Goal: Complete application form: Complete application form

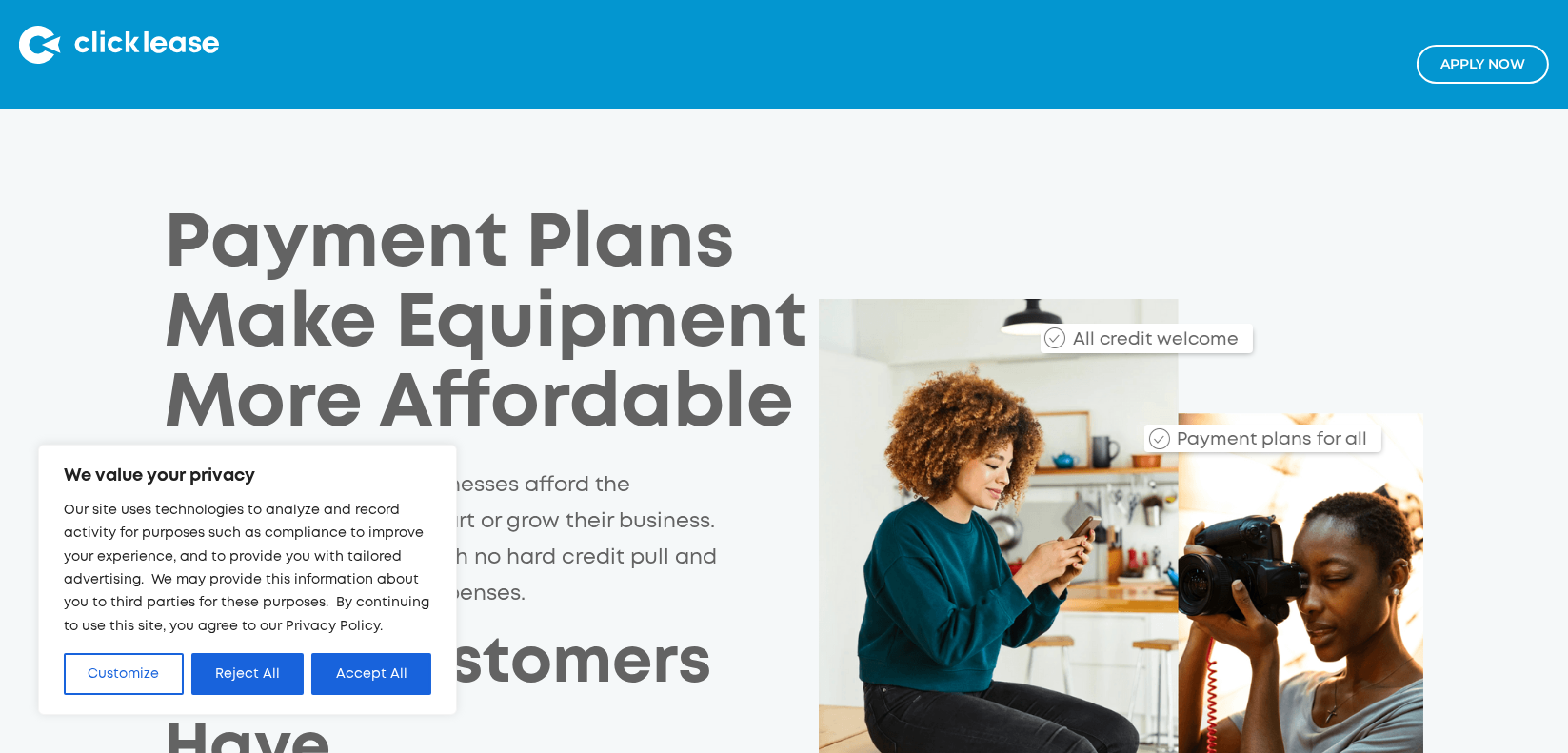
click at [1531, 59] on link "Apply NOw" at bounding box center [1483, 64] width 133 height 39
click at [361, 676] on button "Accept All" at bounding box center [371, 673] width 120 height 42
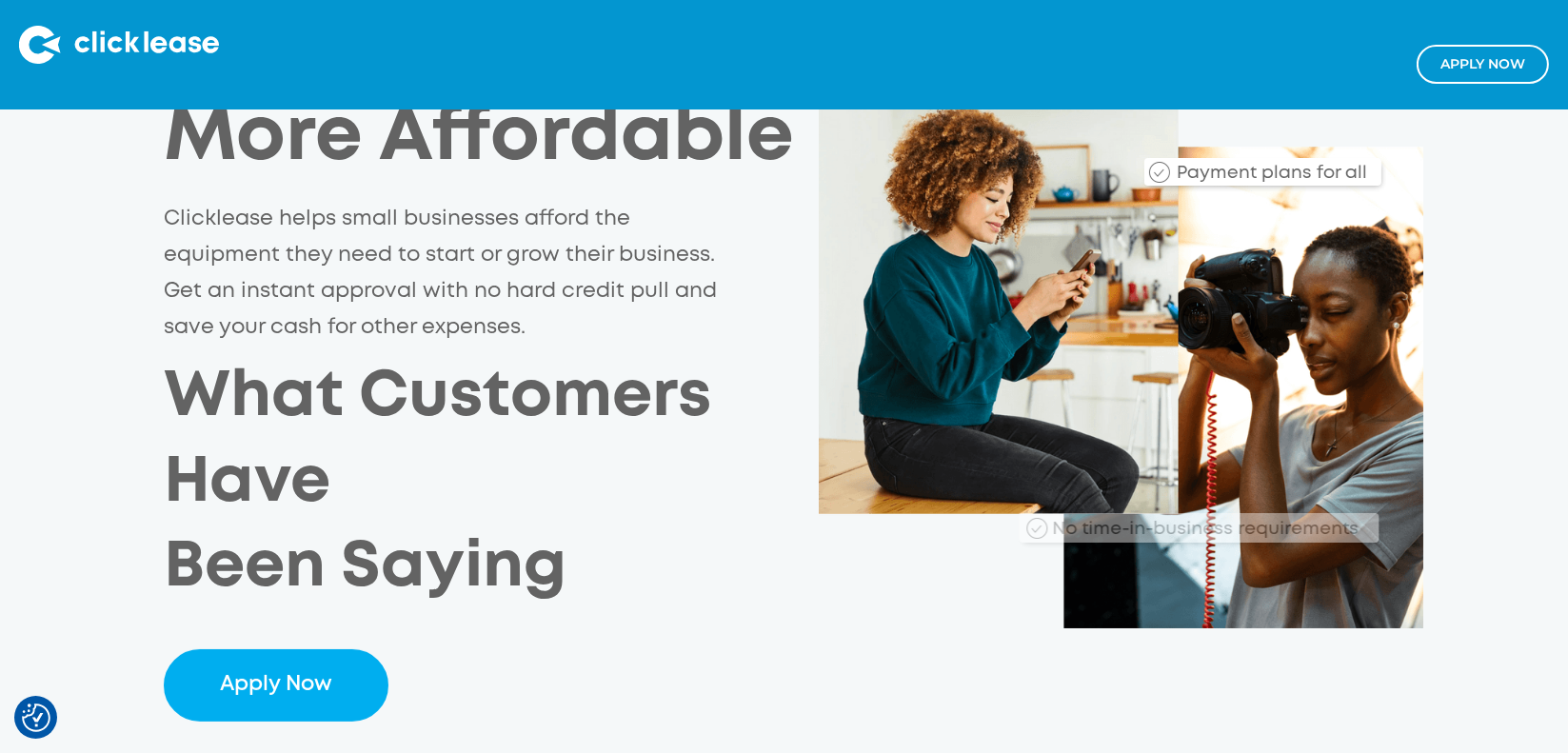
scroll to position [380, 0]
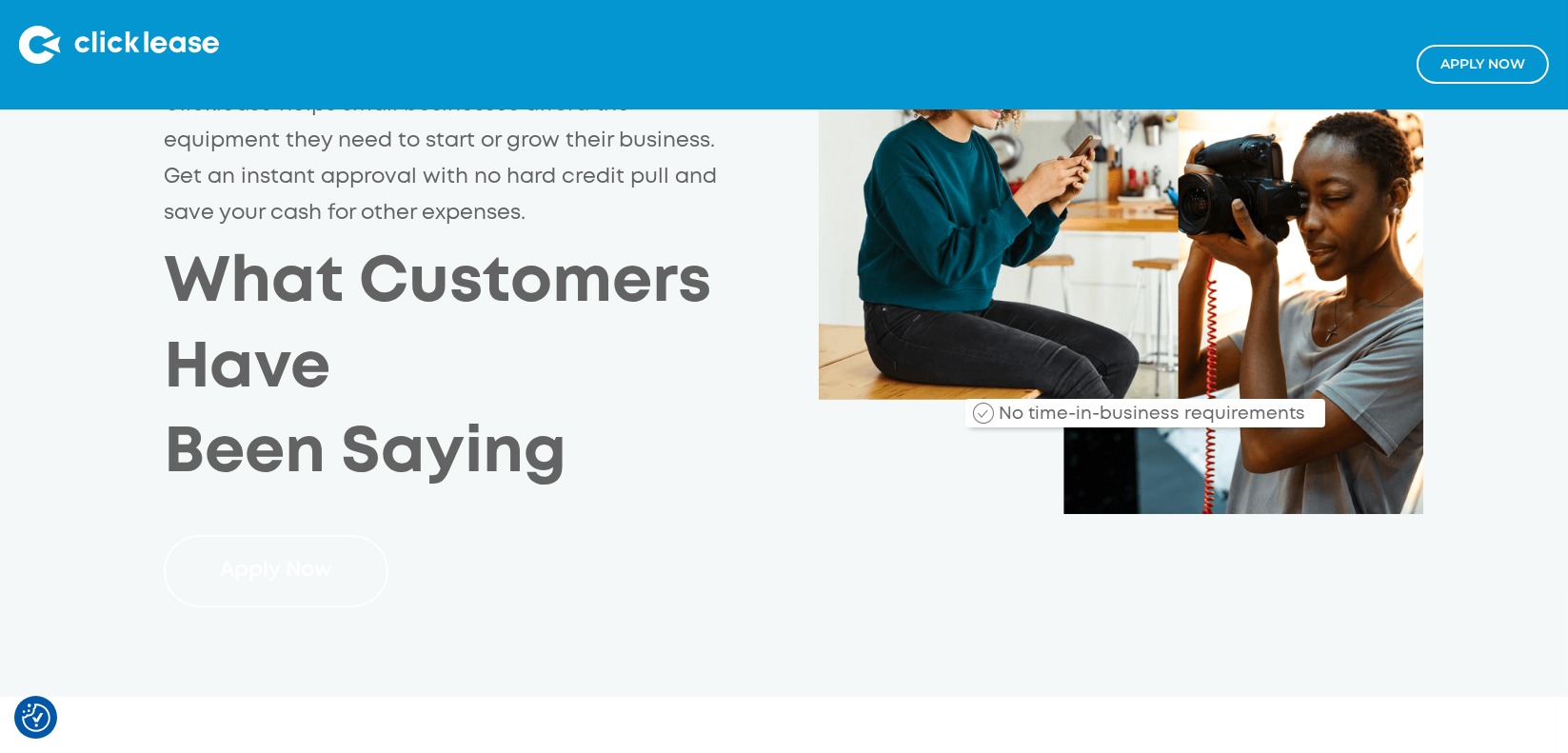
click at [305, 577] on link "Apply Now" at bounding box center [276, 571] width 224 height 72
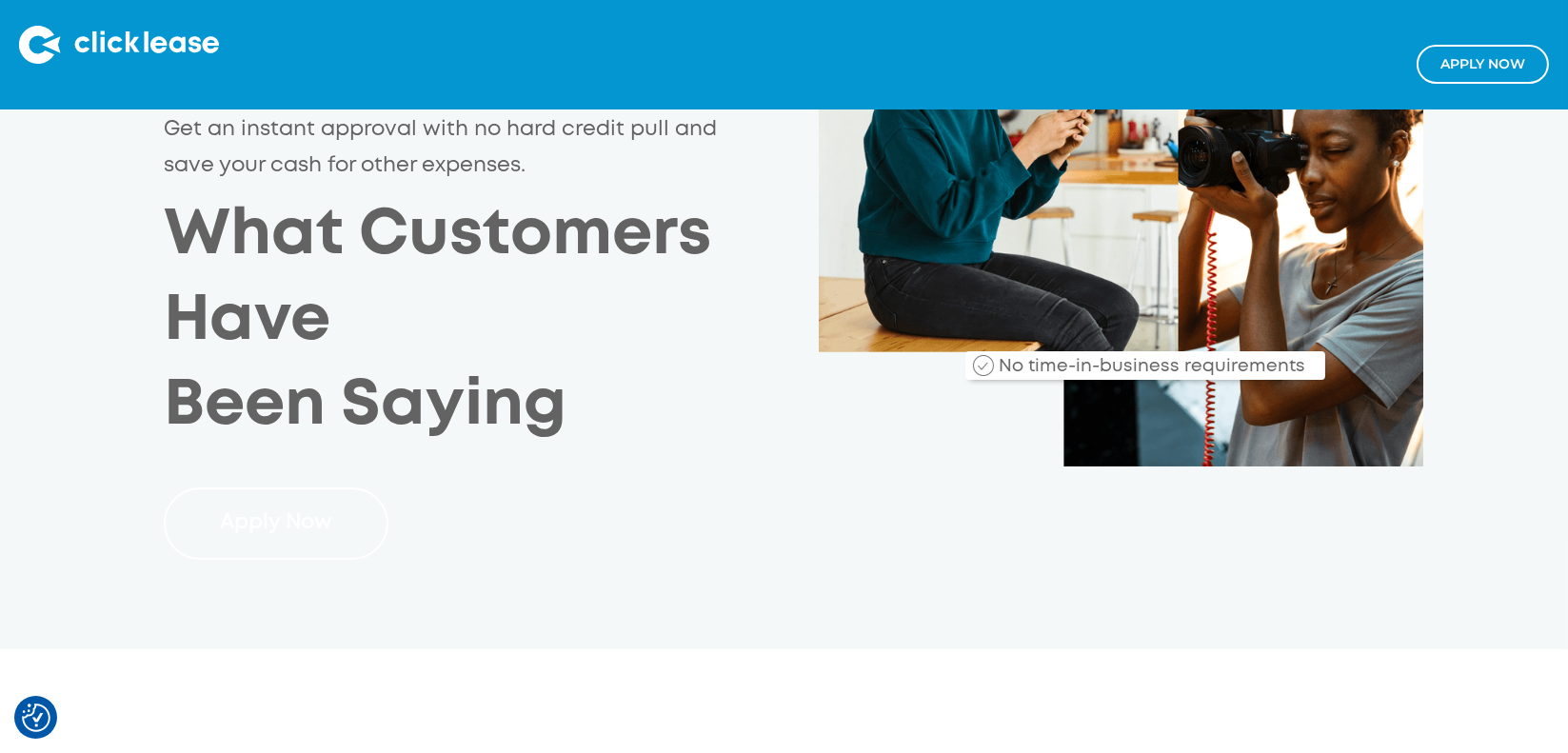
click at [288, 513] on link "Apply Now" at bounding box center [276, 524] width 224 height 72
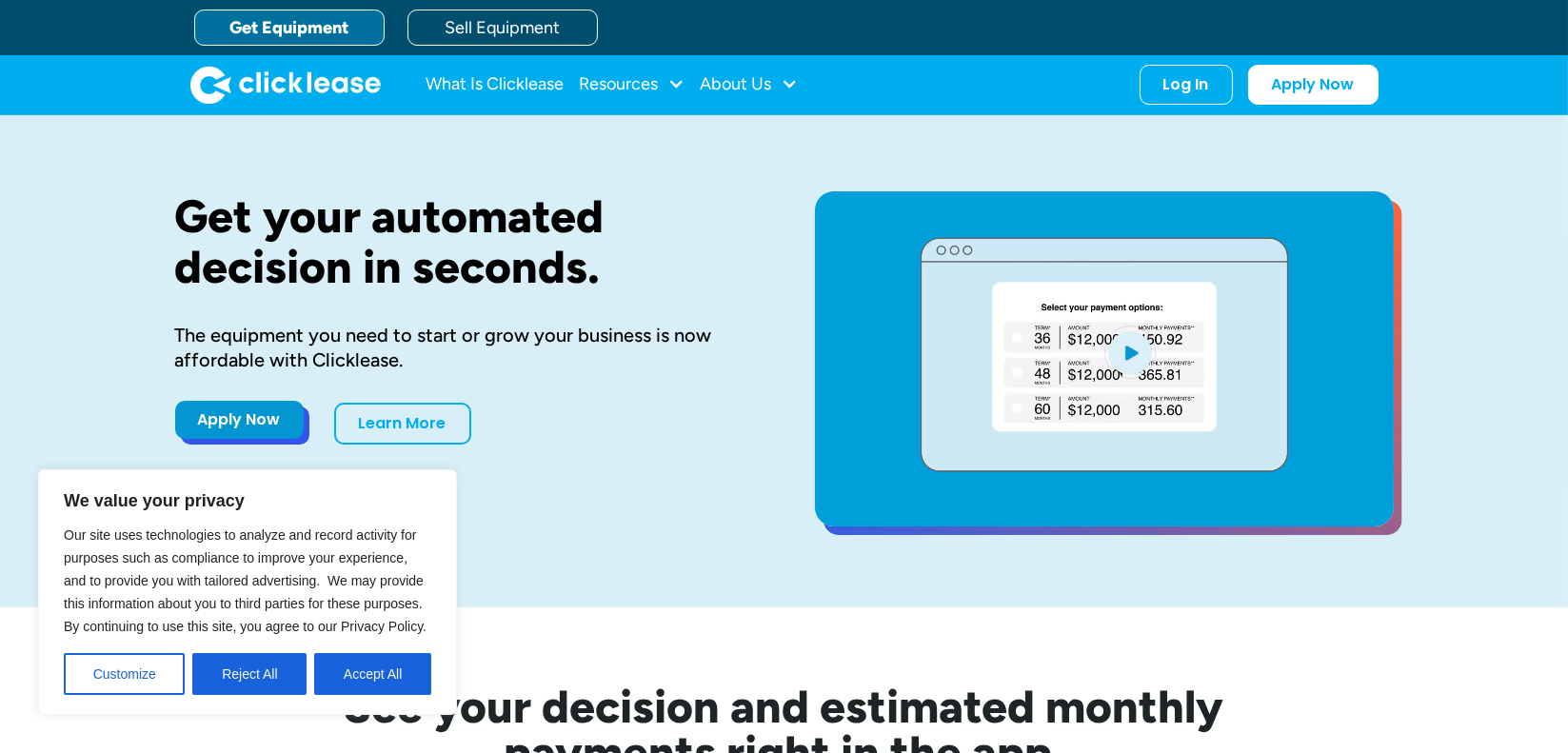
click at [265, 416] on link "Apply Now" at bounding box center [240, 419] width 129 height 38
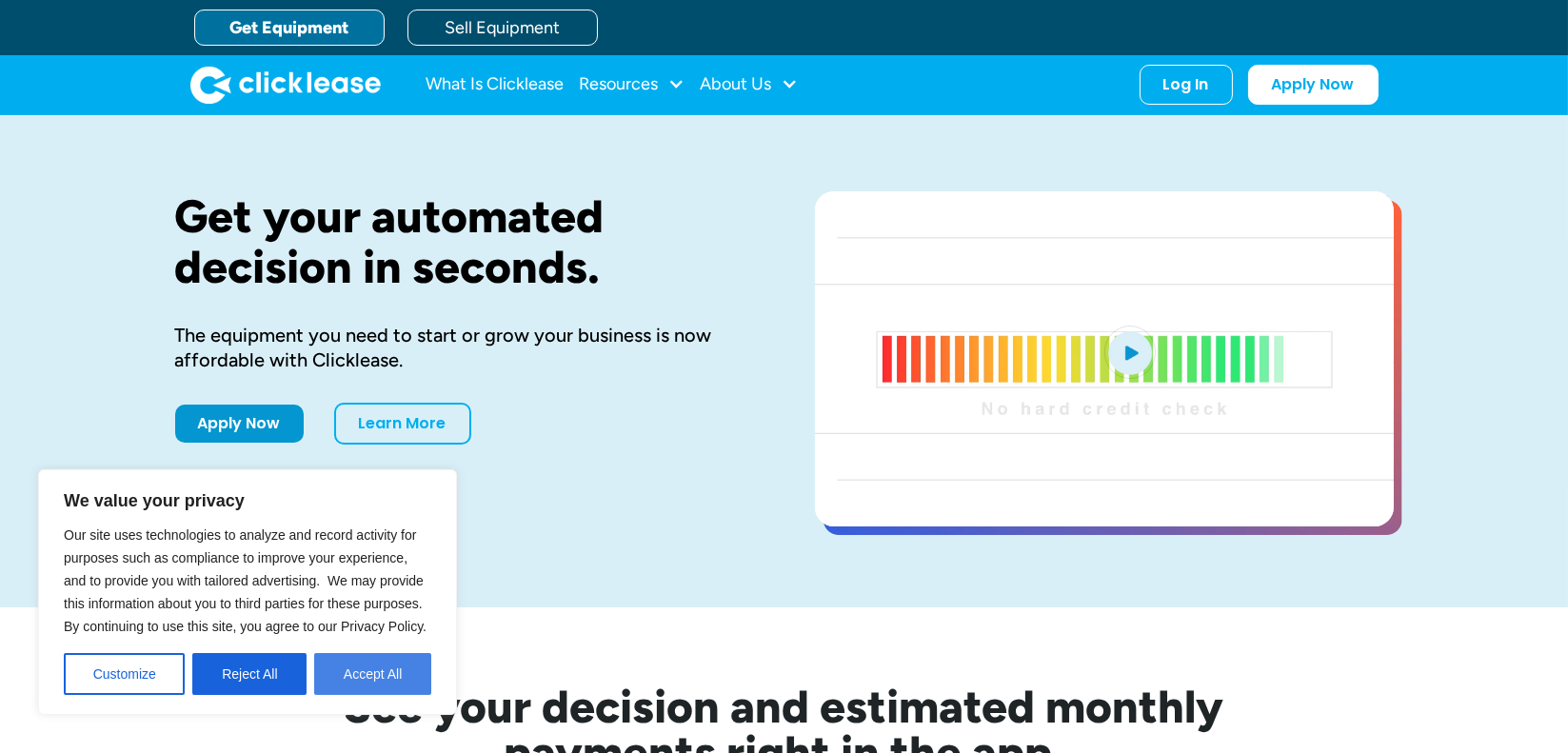
click at [391, 685] on button "Accept All" at bounding box center [373, 673] width 117 height 42
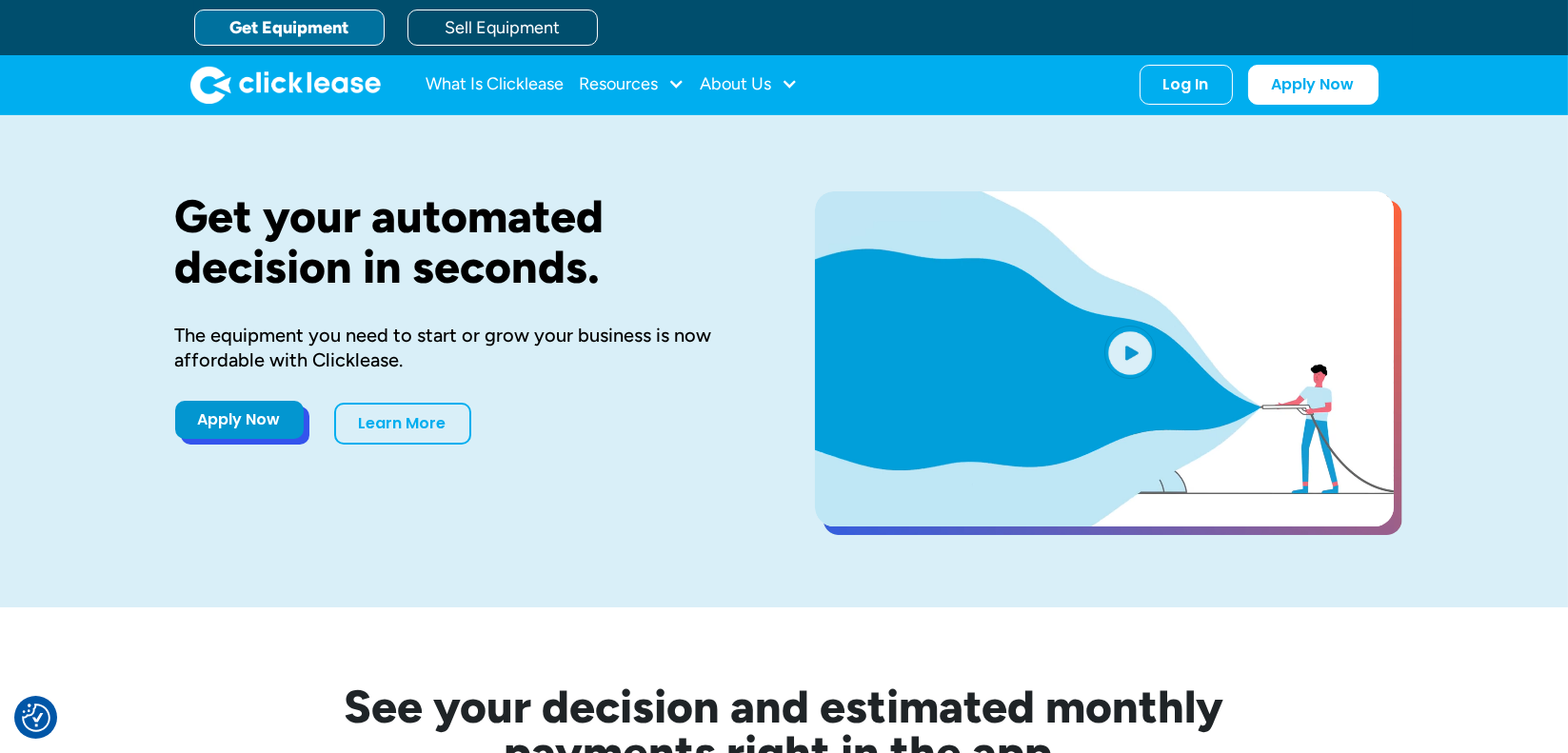
click at [273, 416] on link "Apply Now" at bounding box center [240, 419] width 129 height 38
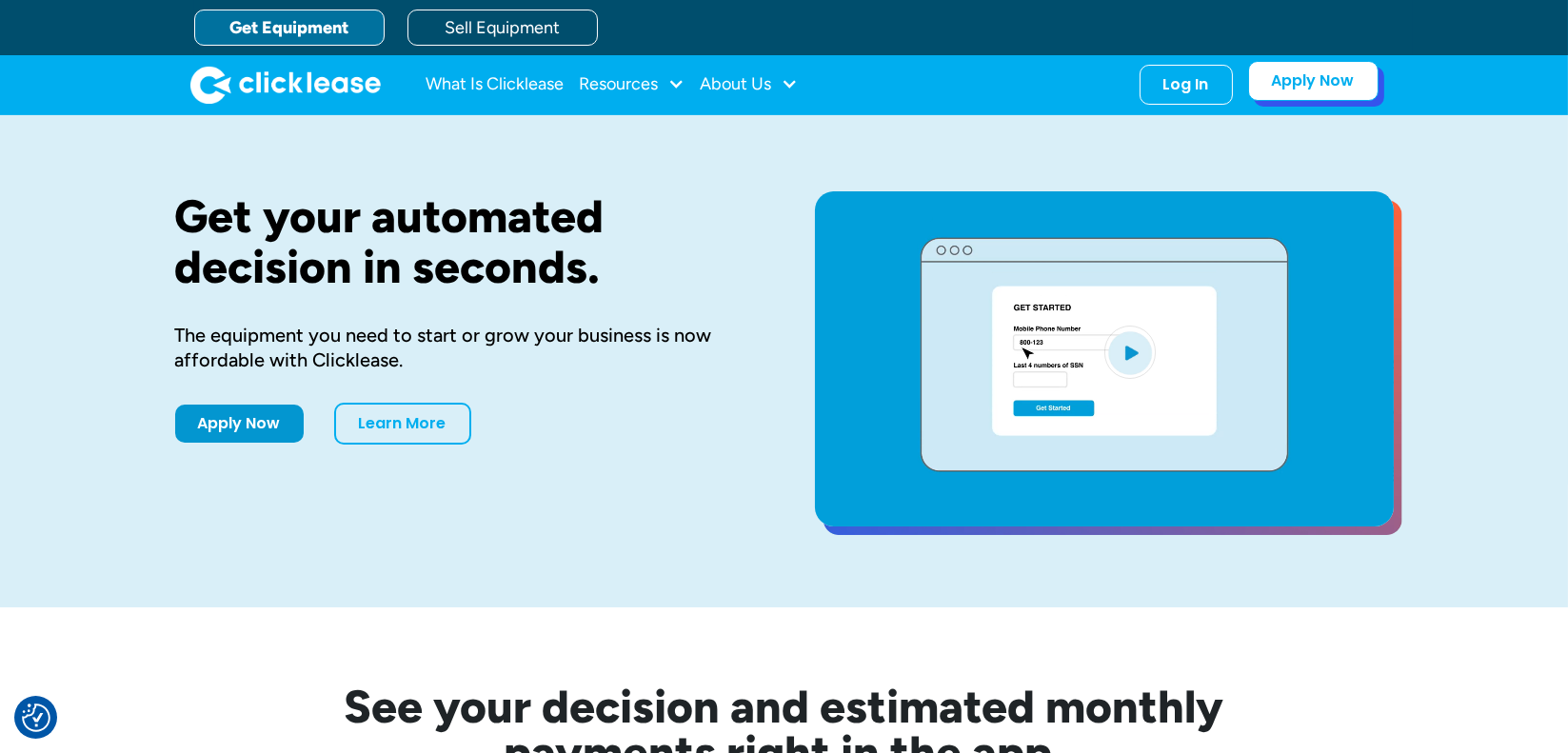
click at [1301, 77] on link "Apply Now" at bounding box center [1313, 80] width 131 height 40
